Goal: Task Accomplishment & Management: Complete application form

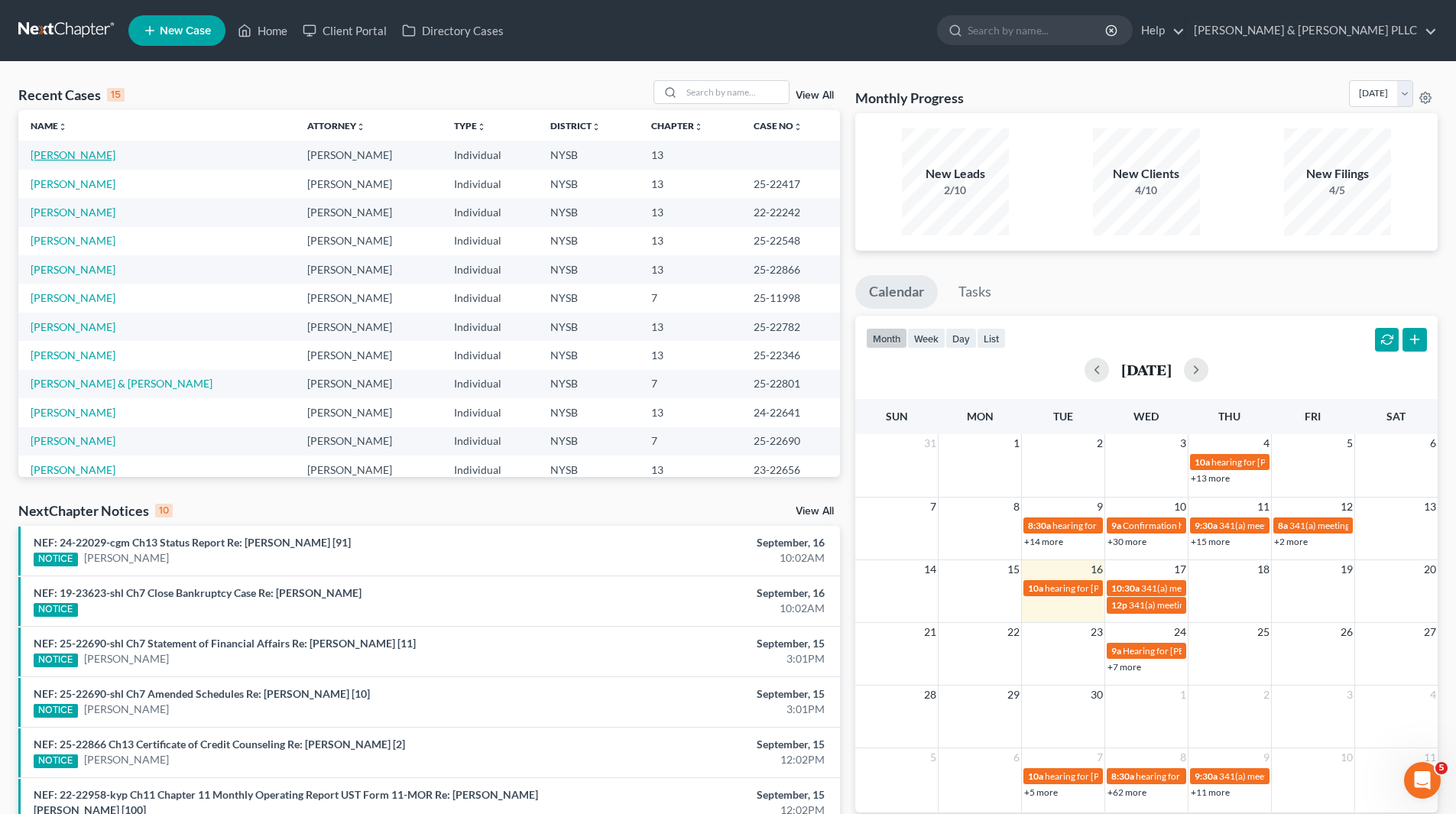
click at [69, 155] on link "[PERSON_NAME]" at bounding box center [73, 155] width 85 height 13
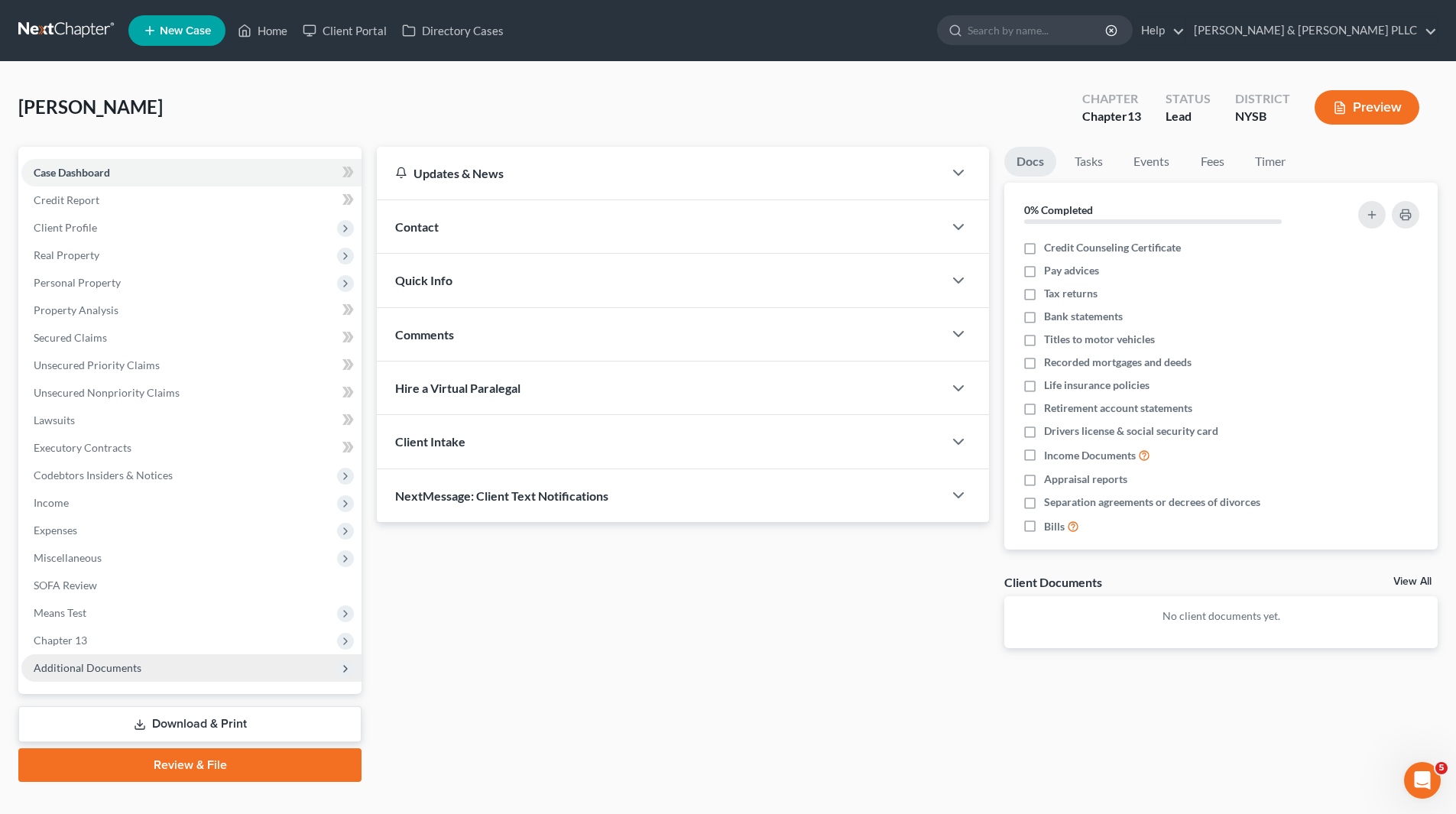
click at [152, 677] on span "Additional Documents" at bounding box center [191, 669] width 340 height 28
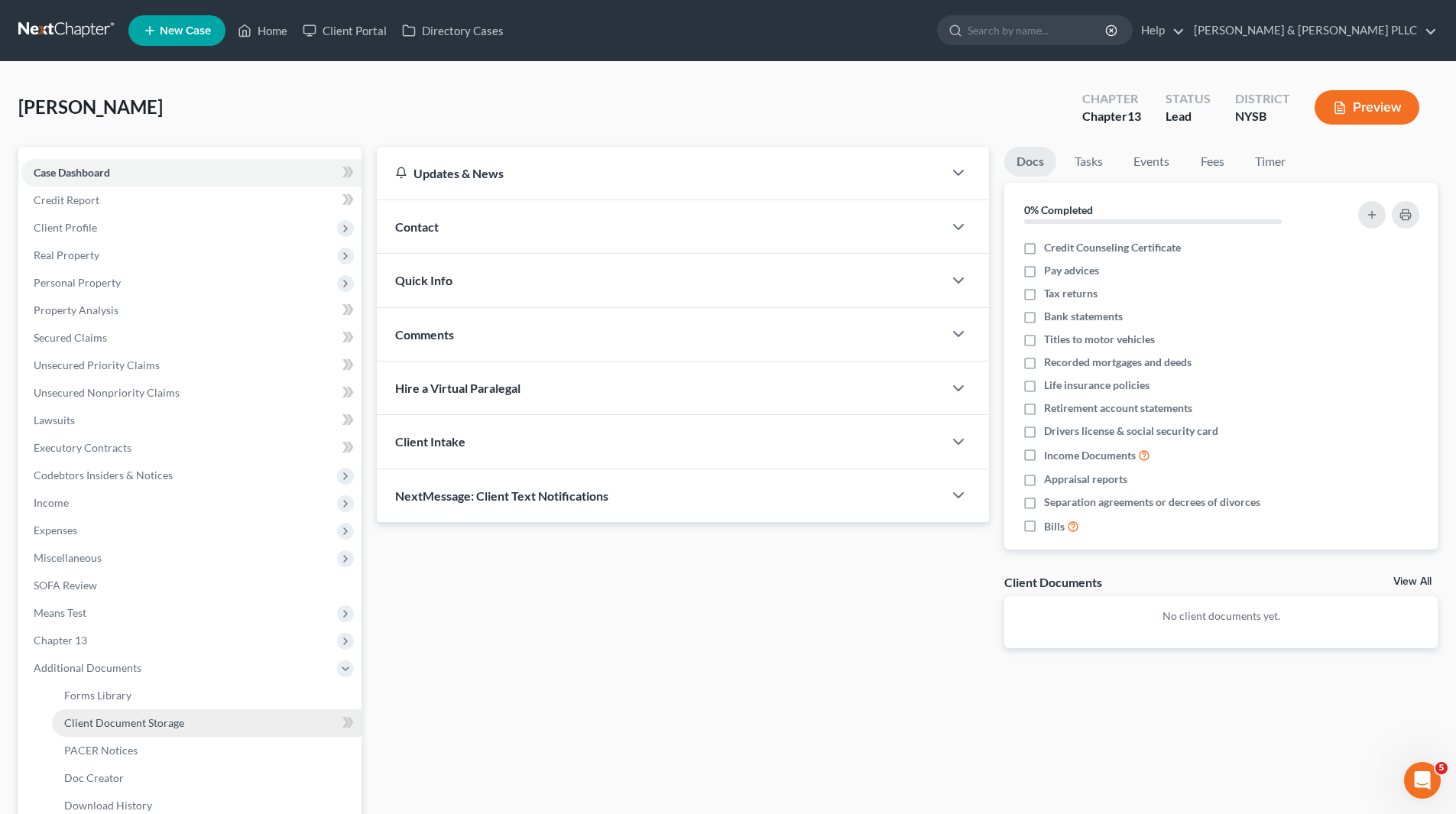
click at [153, 727] on span "Client Document Storage" at bounding box center [124, 723] width 120 height 13
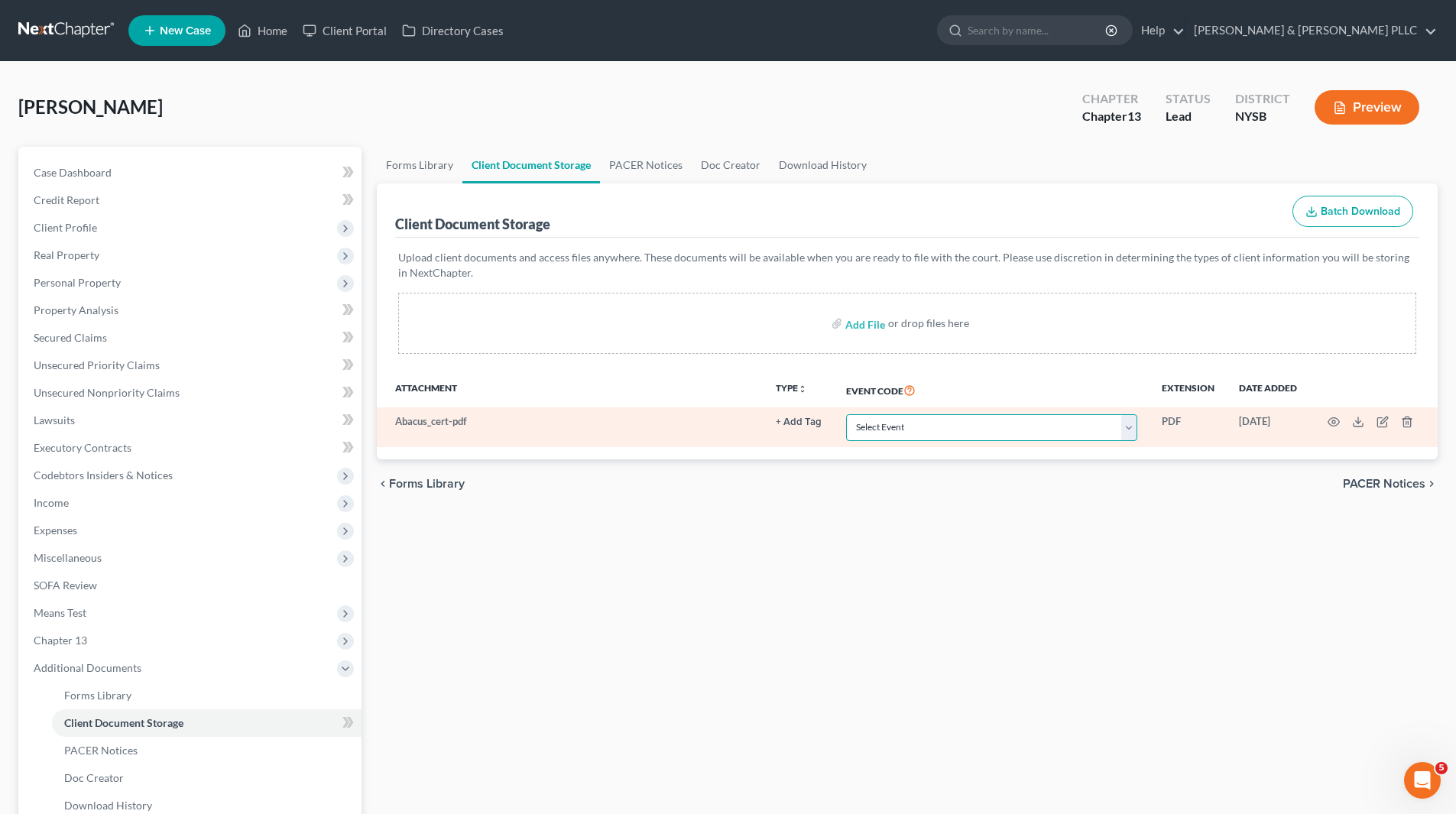
click at [1133, 426] on select "Select Event Certificate of Credit Counseling Chapter 13 Calculation of Disposa…" at bounding box center [992, 428] width 291 height 27
select select "0"
click at [846, 415] on select "Select Event Certificate of Credit Counseling Chapter 13 Calculation of Disposa…" at bounding box center [992, 428] width 291 height 27
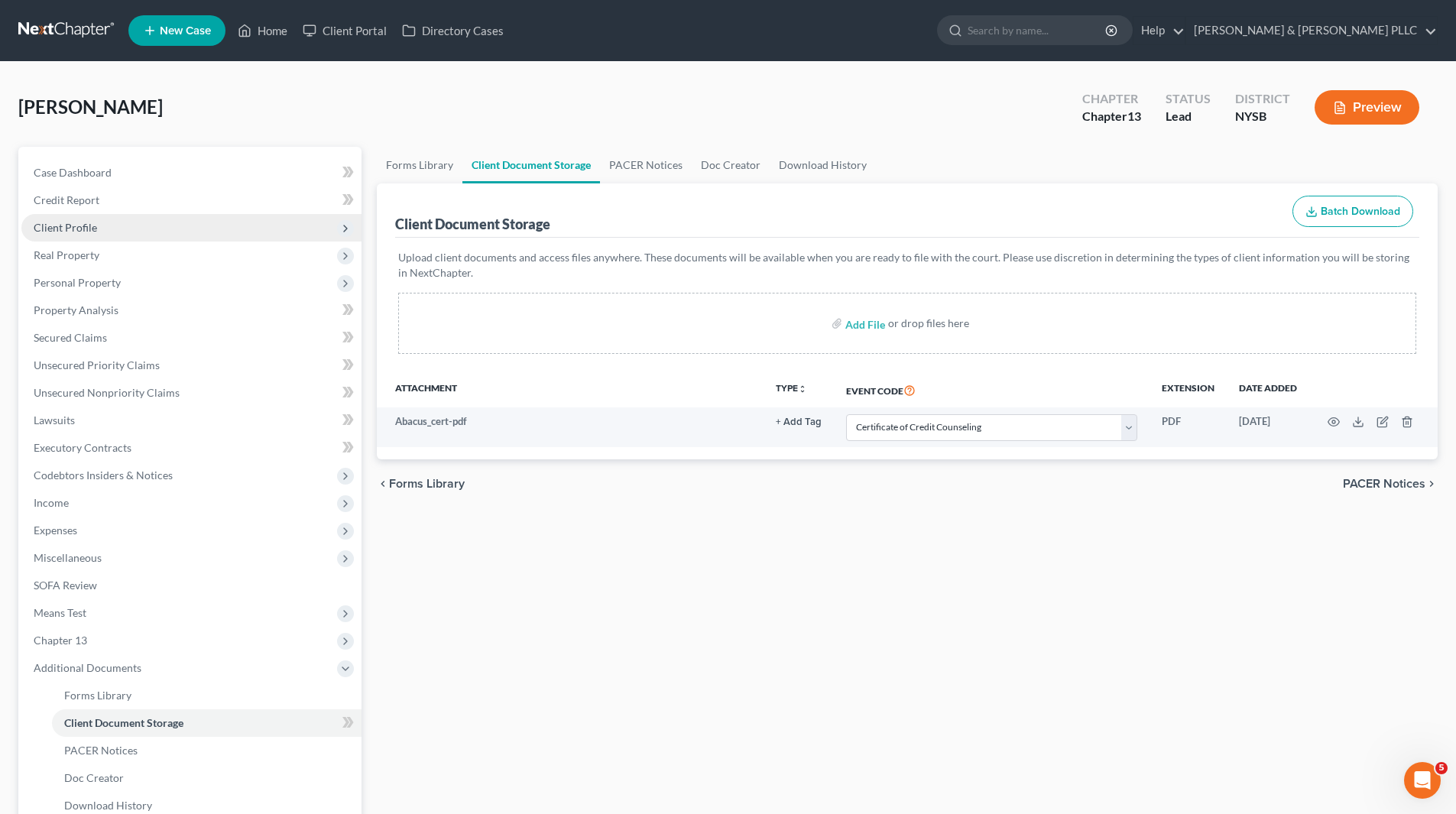
click at [121, 225] on span "Client Profile" at bounding box center [191, 228] width 340 height 28
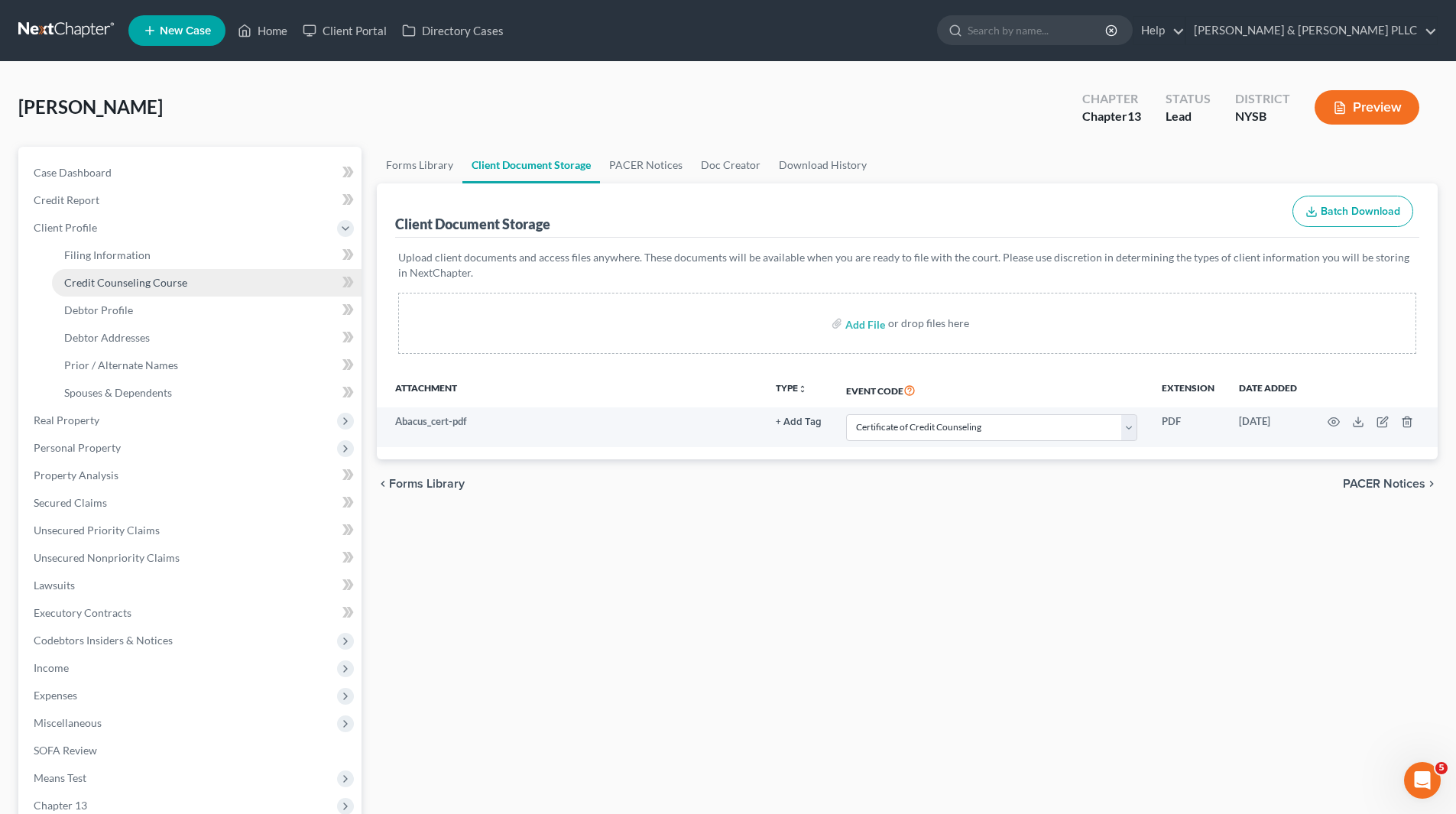
click at [120, 278] on span "Credit Counseling Course" at bounding box center [126, 282] width 123 height 13
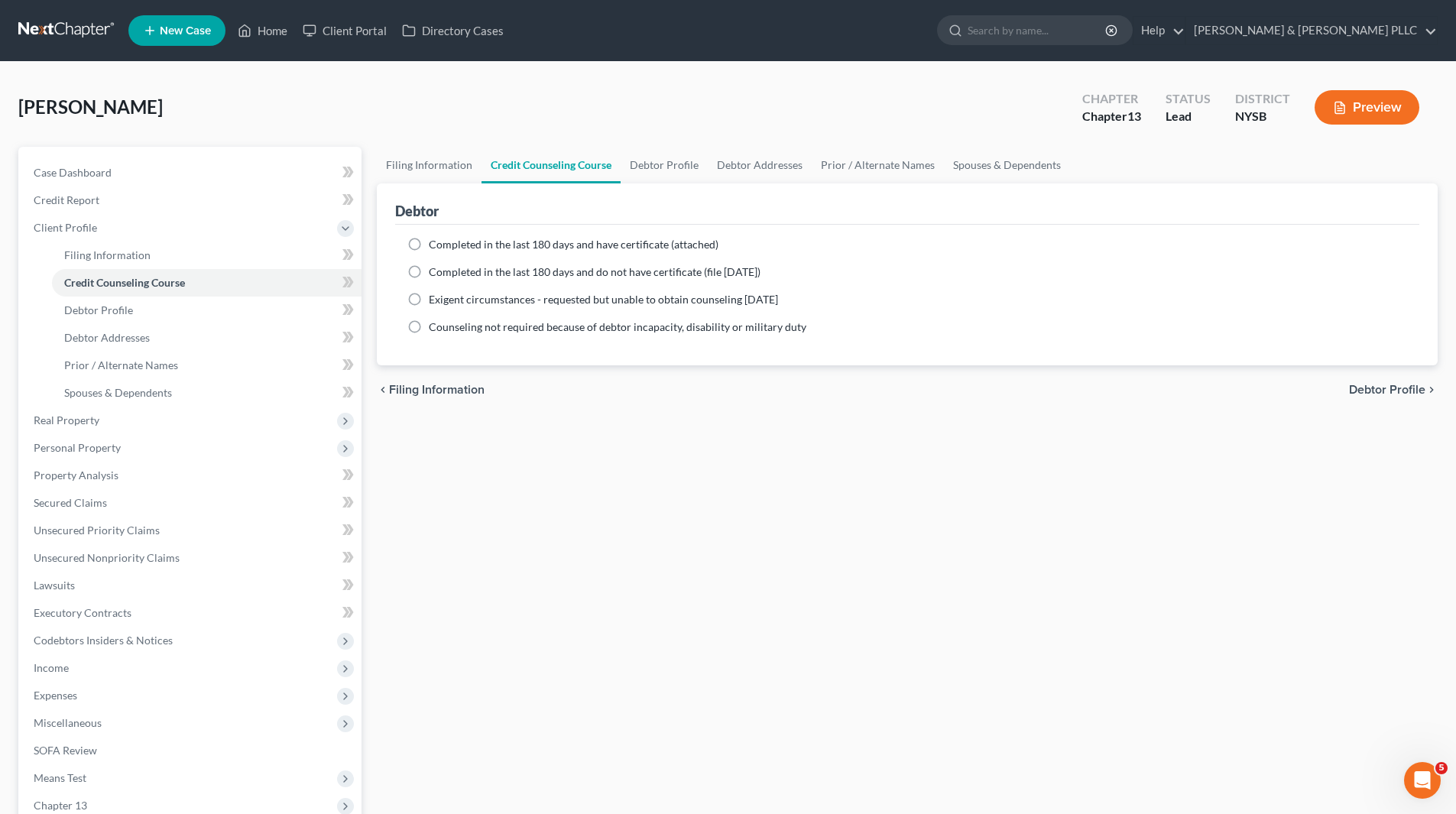
click at [428, 243] on label "Completed in the last 180 days and have certificate (attached)" at bounding box center [573, 244] width 290 height 16
click at [435, 243] on input "Completed in the last 180 days and have certificate (attached)" at bounding box center [440, 242] width 10 height 10
radio input "true"
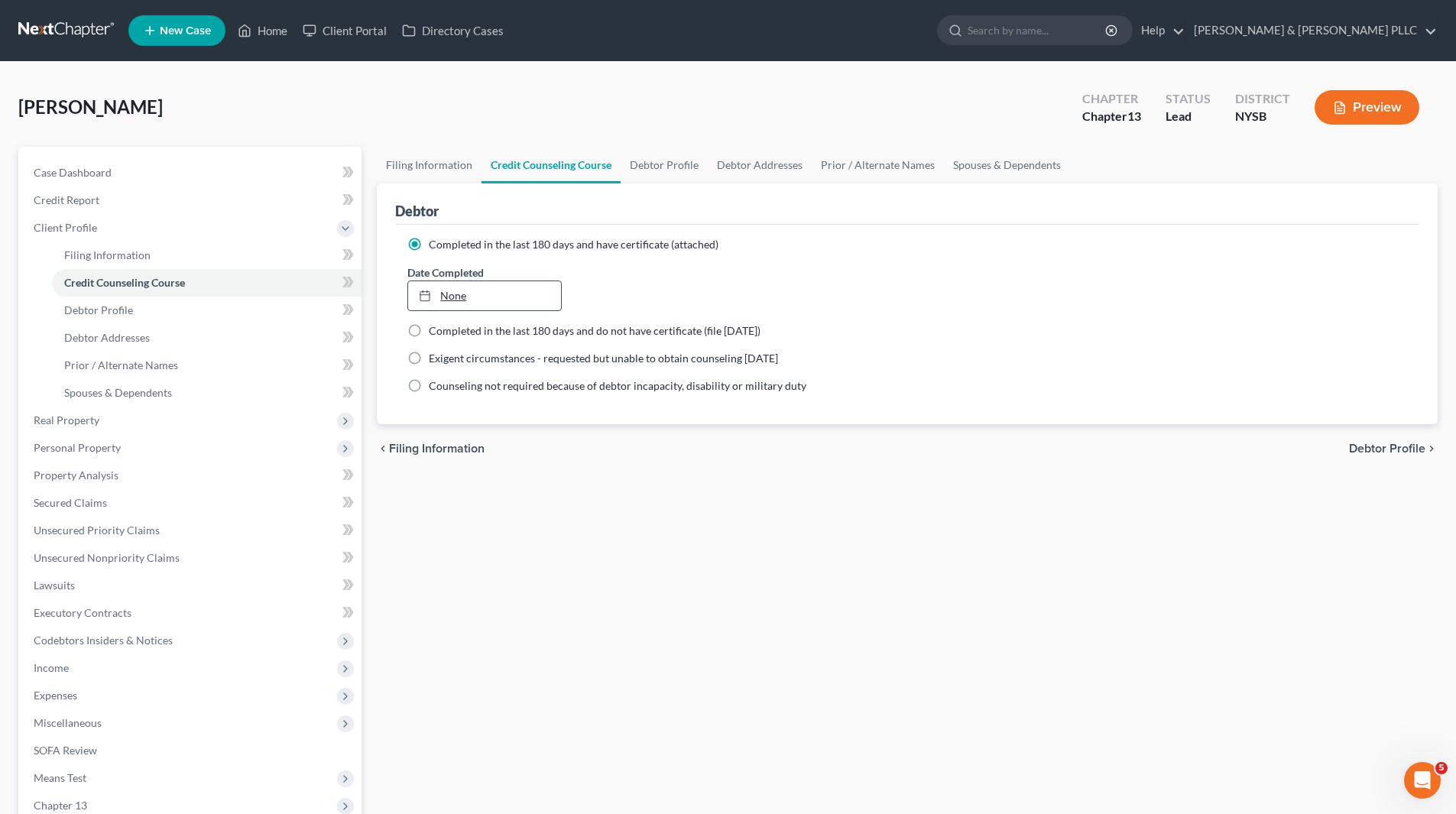
type input "[DATE]"
click at [425, 298] on icon at bounding box center [424, 296] width 12 height 12
click at [118, 308] on span "Debtor Profile" at bounding box center [99, 310] width 69 height 13
select select "1"
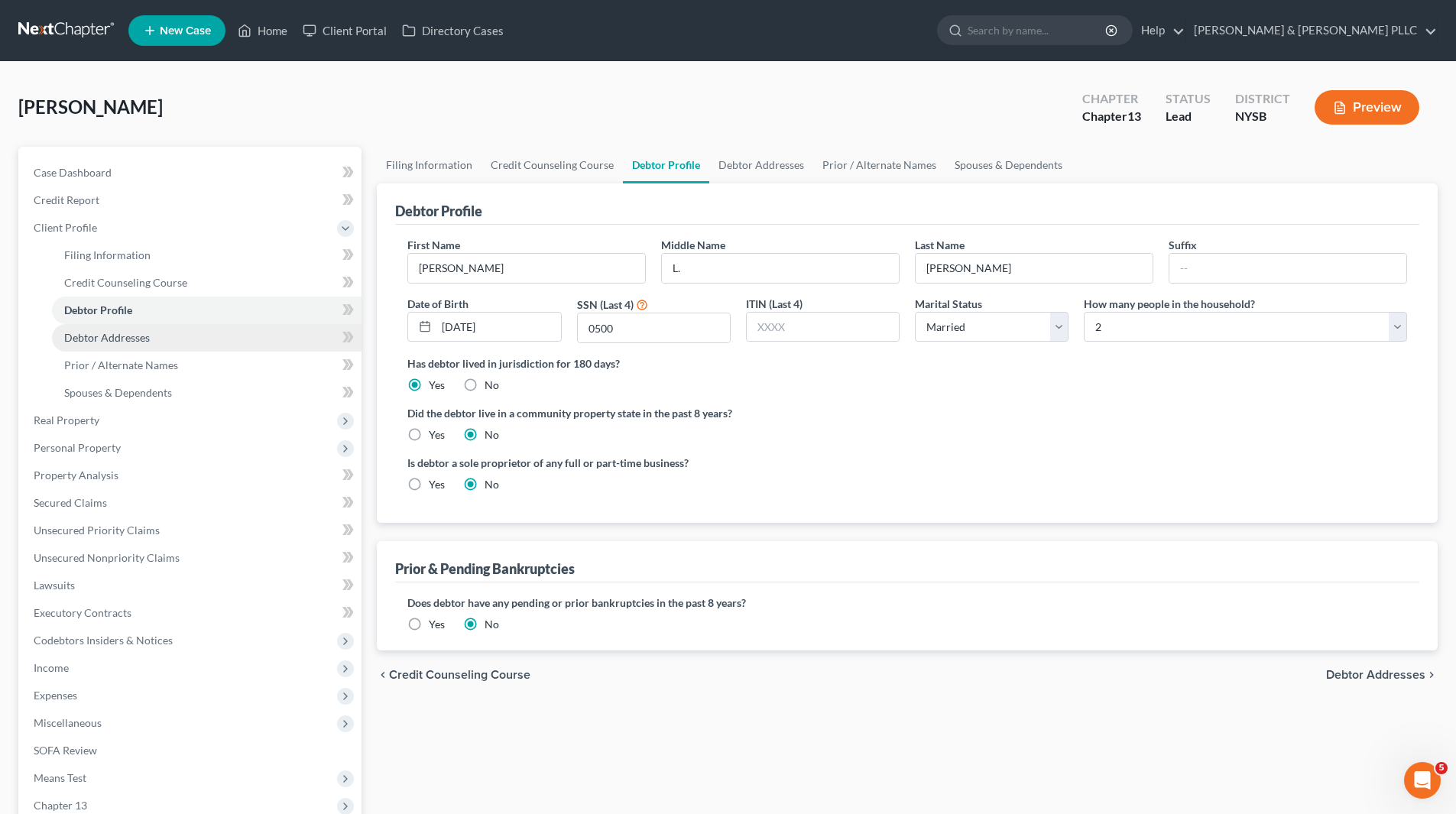
click at [135, 336] on span "Debtor Addresses" at bounding box center [107, 338] width 86 height 13
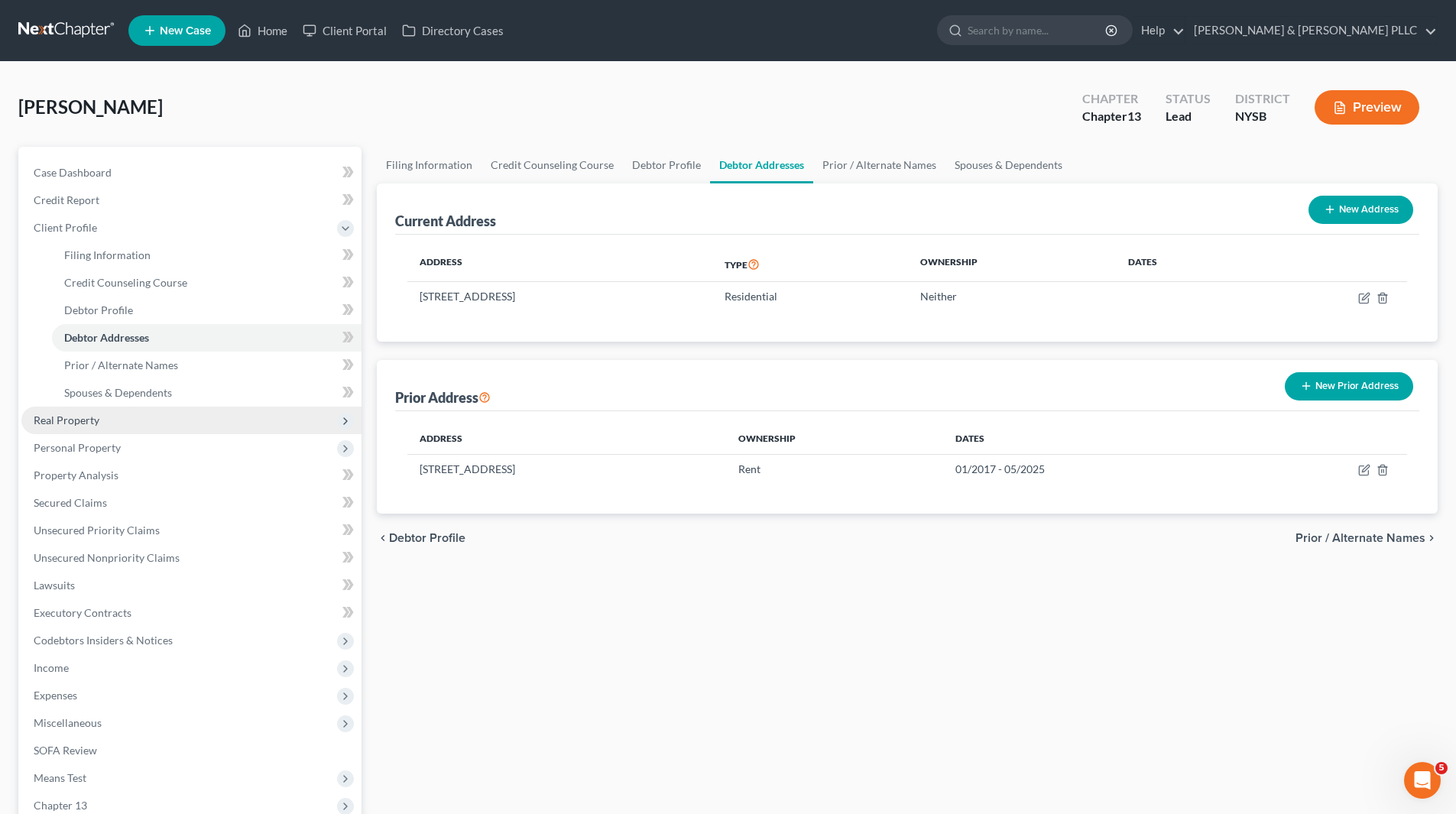
click at [91, 416] on span "Real Property" at bounding box center [66, 420] width 66 height 13
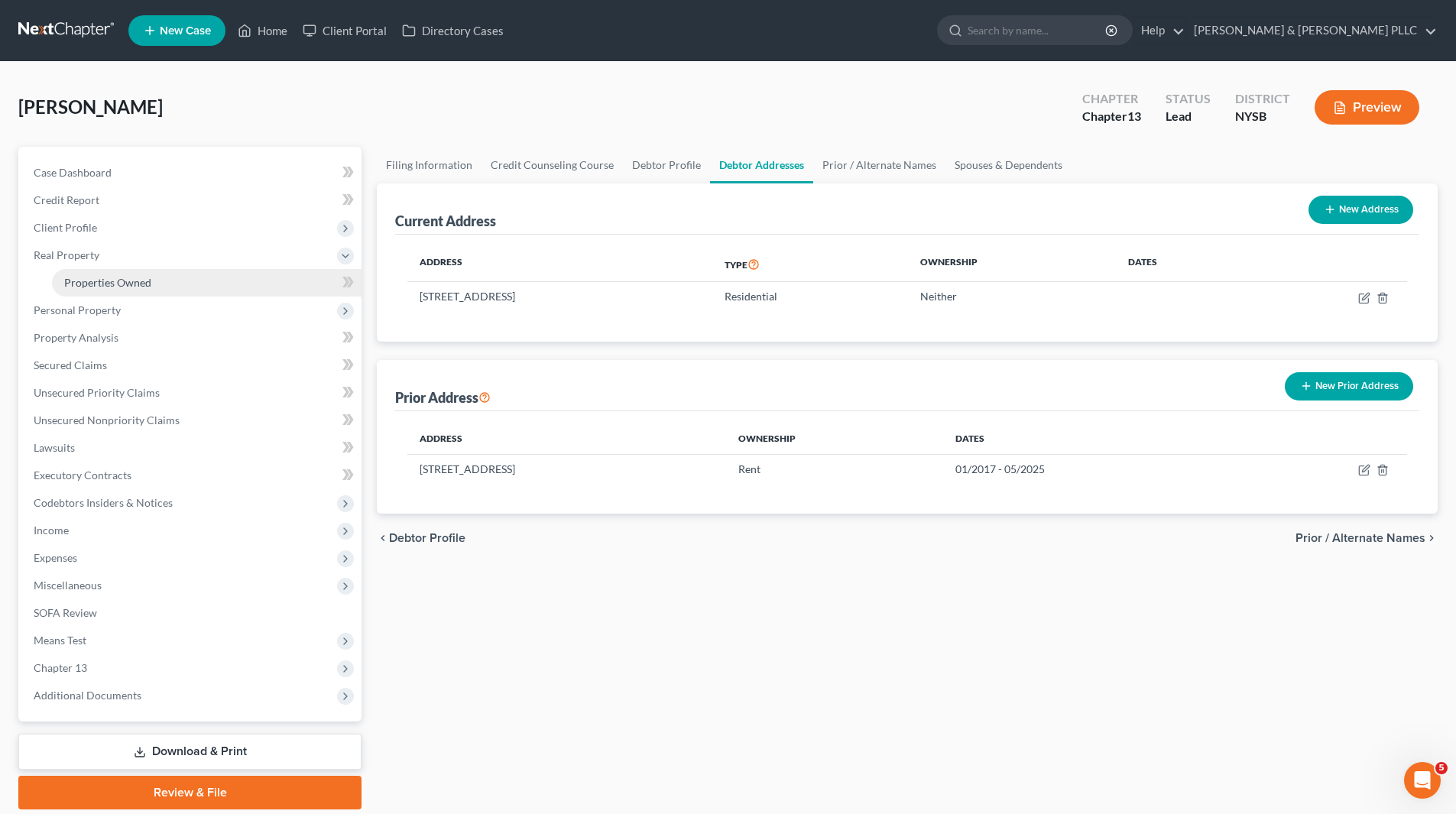
click at [104, 286] on span "Properties Owned" at bounding box center [108, 282] width 87 height 13
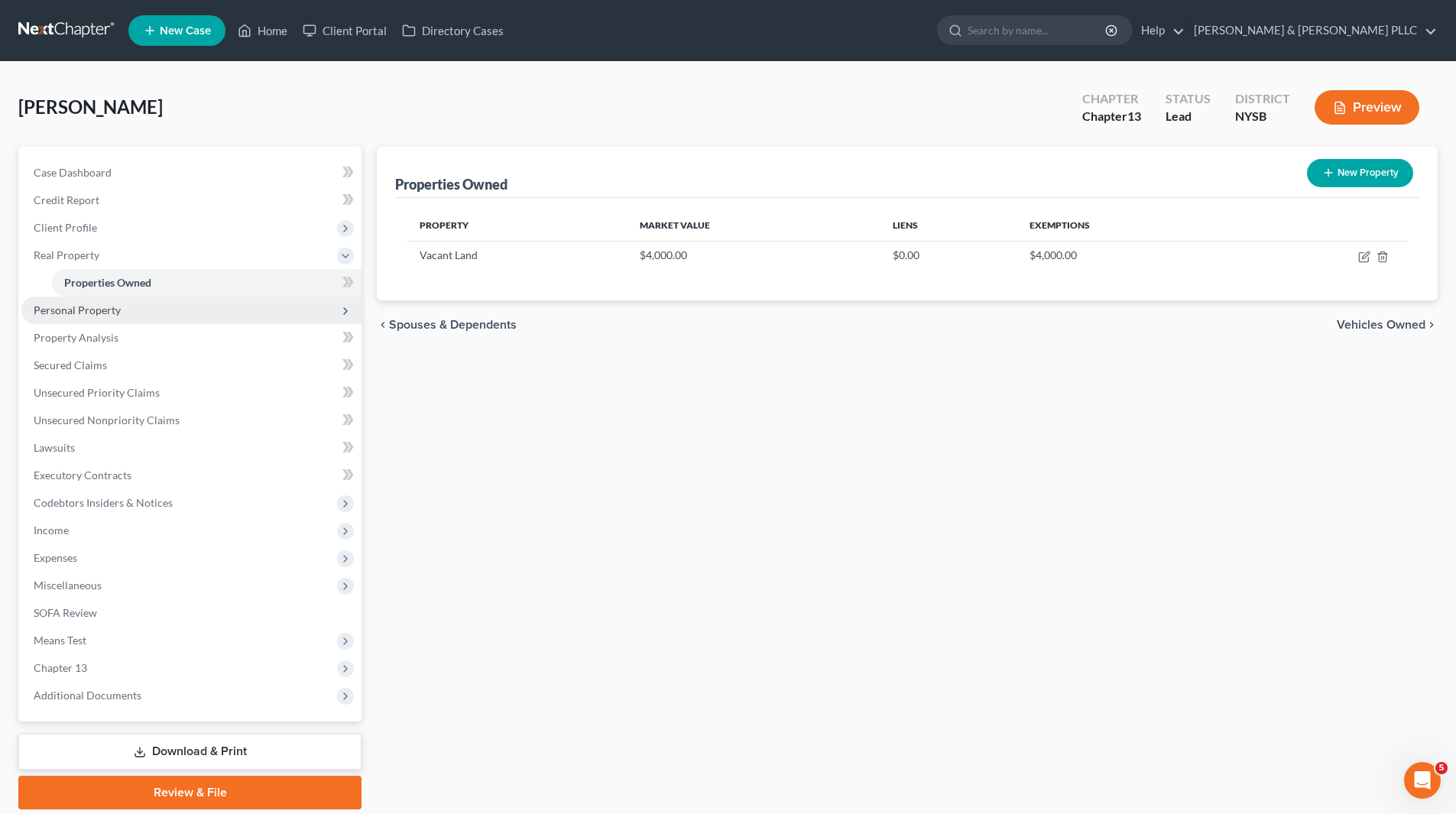
click at [96, 309] on span "Personal Property" at bounding box center [77, 310] width 87 height 13
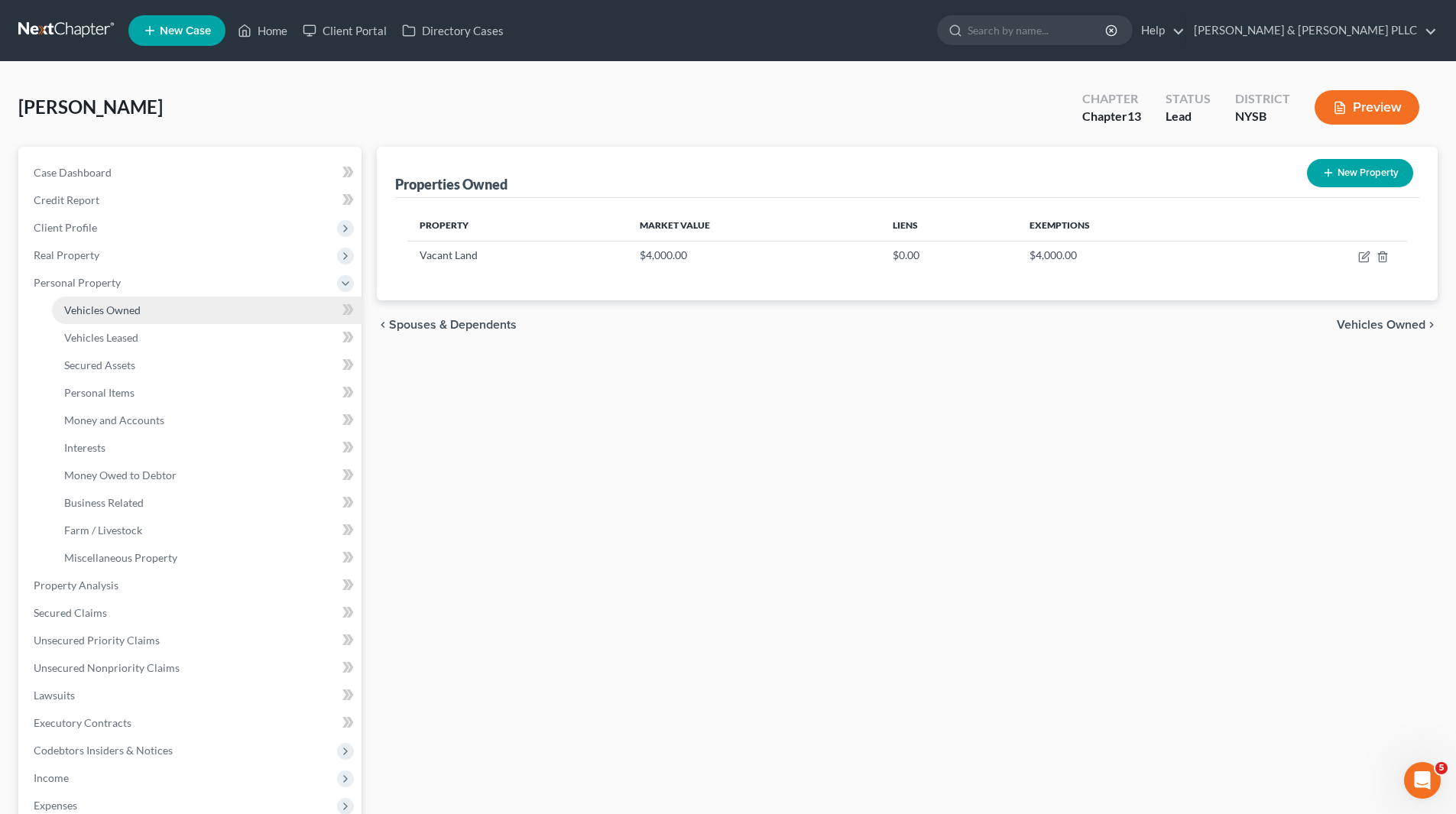
click at [98, 308] on span "Vehicles Owned" at bounding box center [103, 310] width 77 height 13
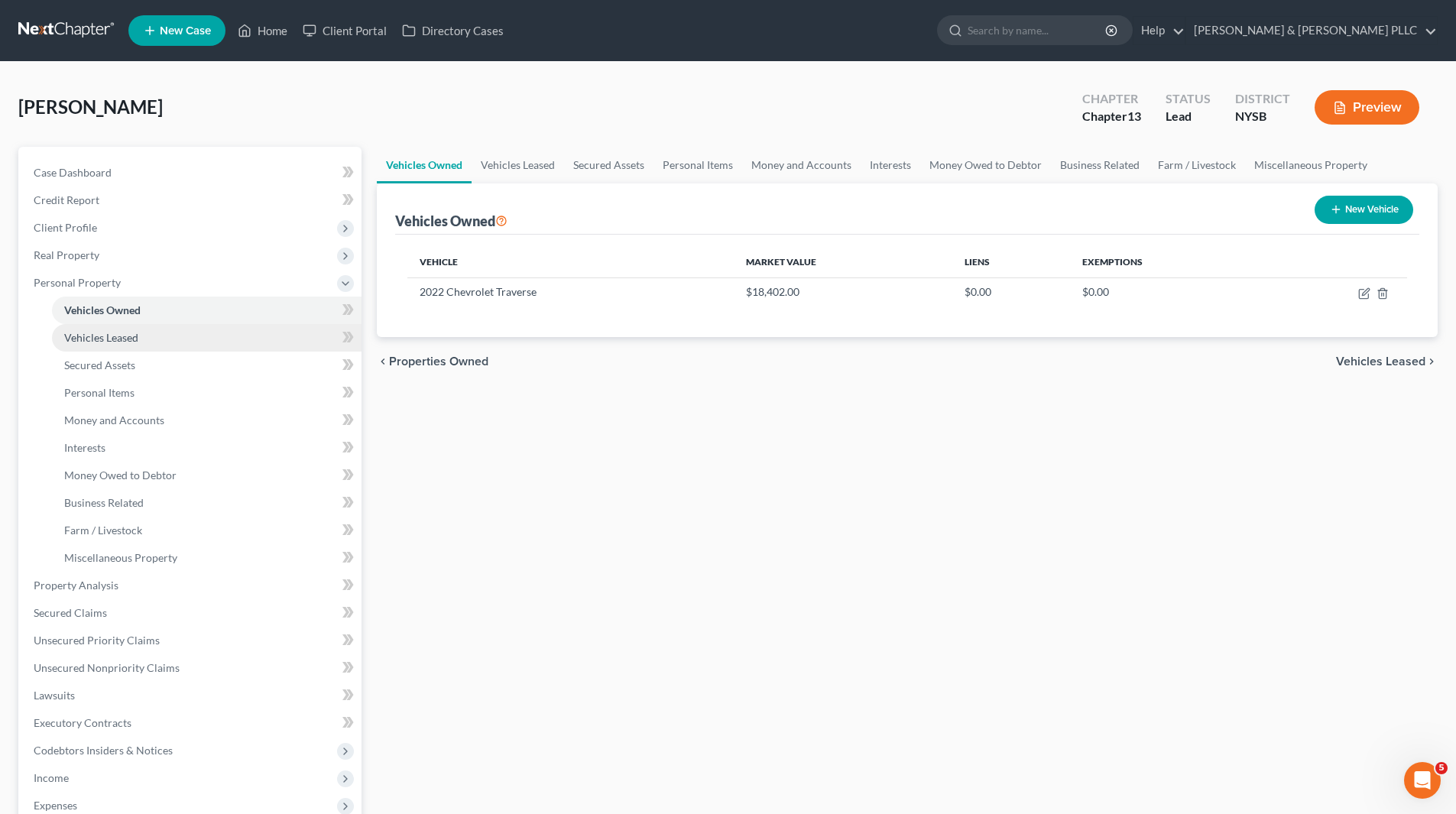
click at [82, 333] on span "Vehicles Leased" at bounding box center [101, 338] width 74 height 13
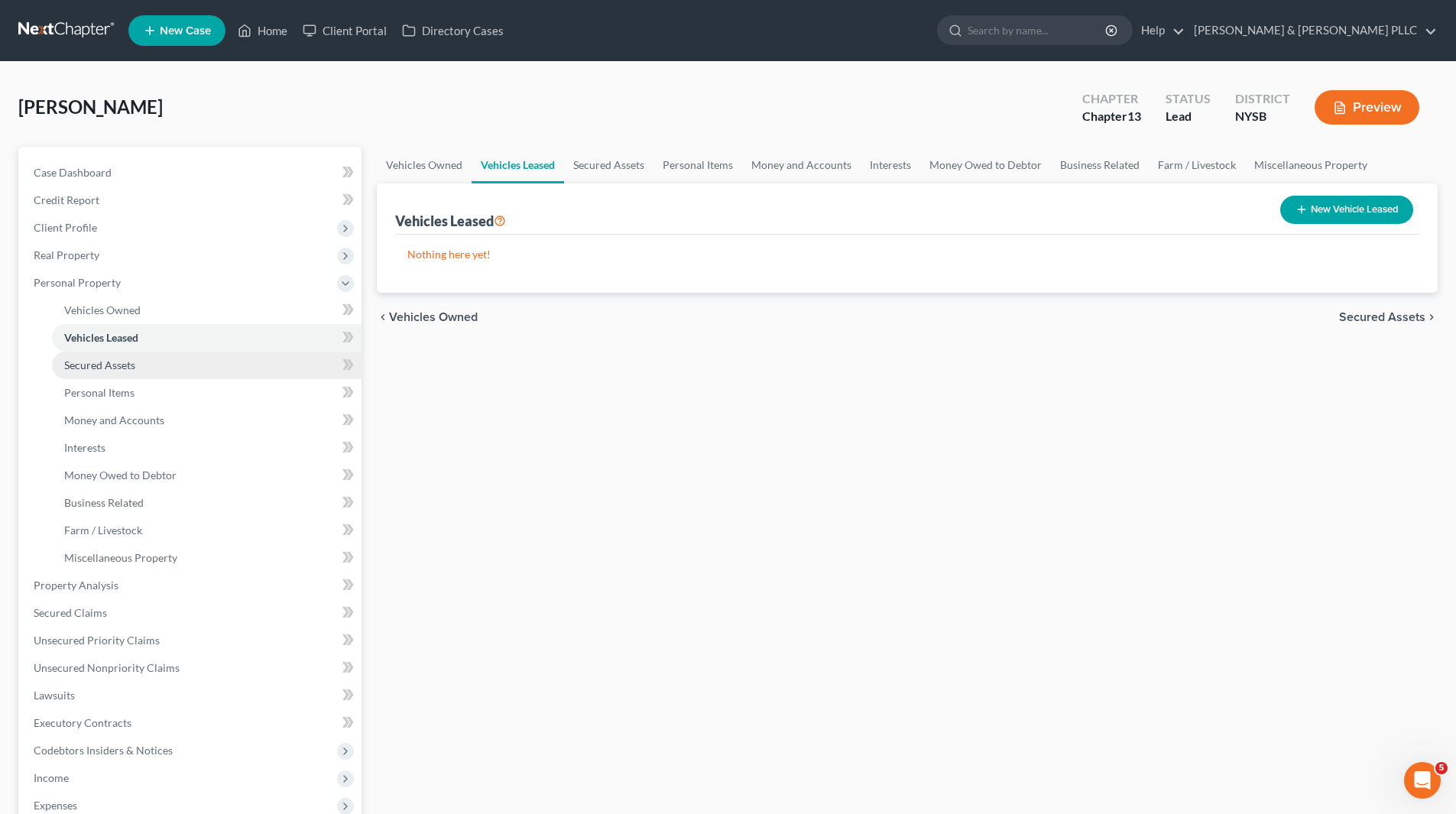
click at [105, 366] on span "Secured Assets" at bounding box center [100, 365] width 71 height 13
